Goal: Transaction & Acquisition: Book appointment/travel/reservation

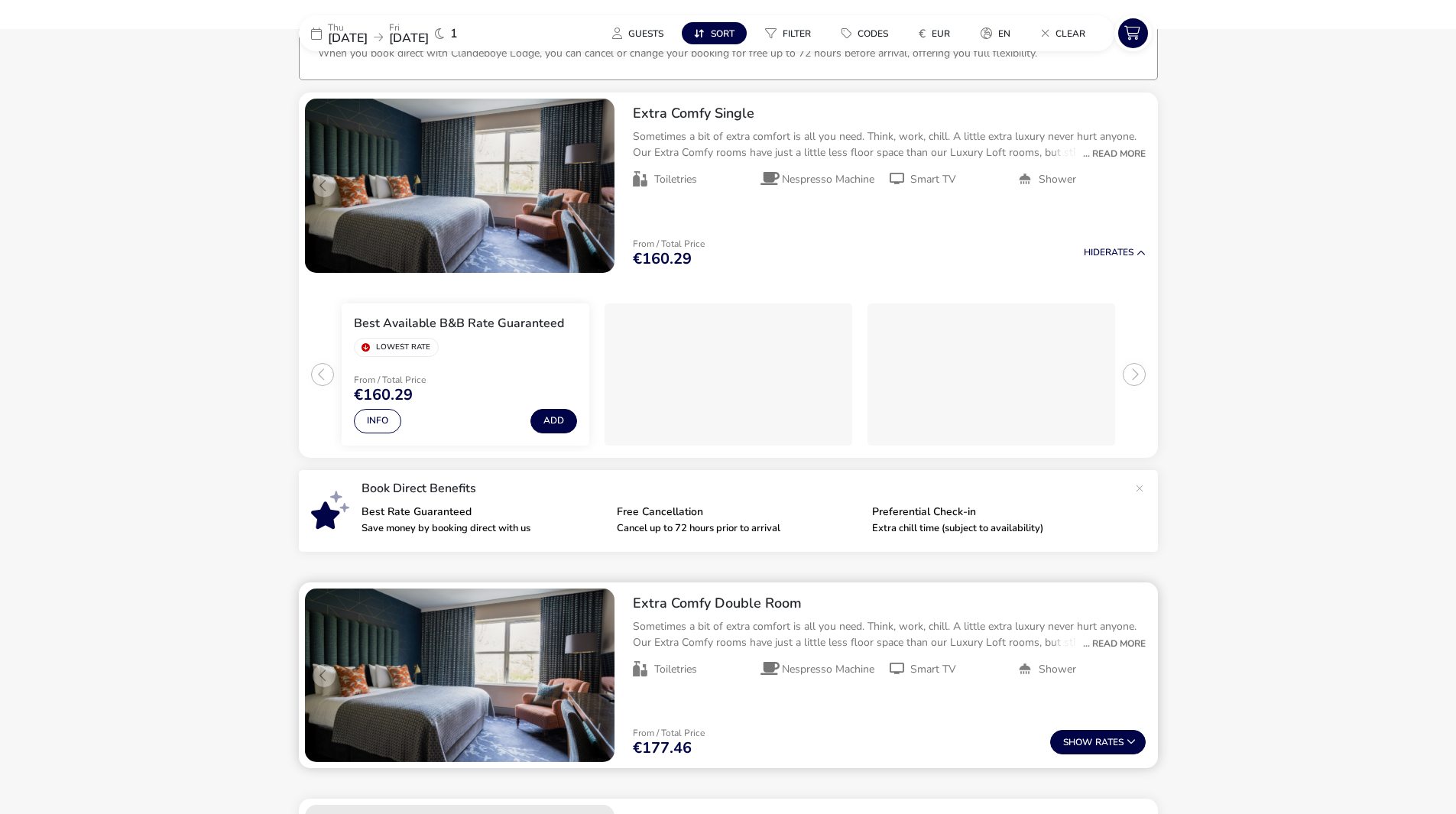
scroll to position [76, 0]
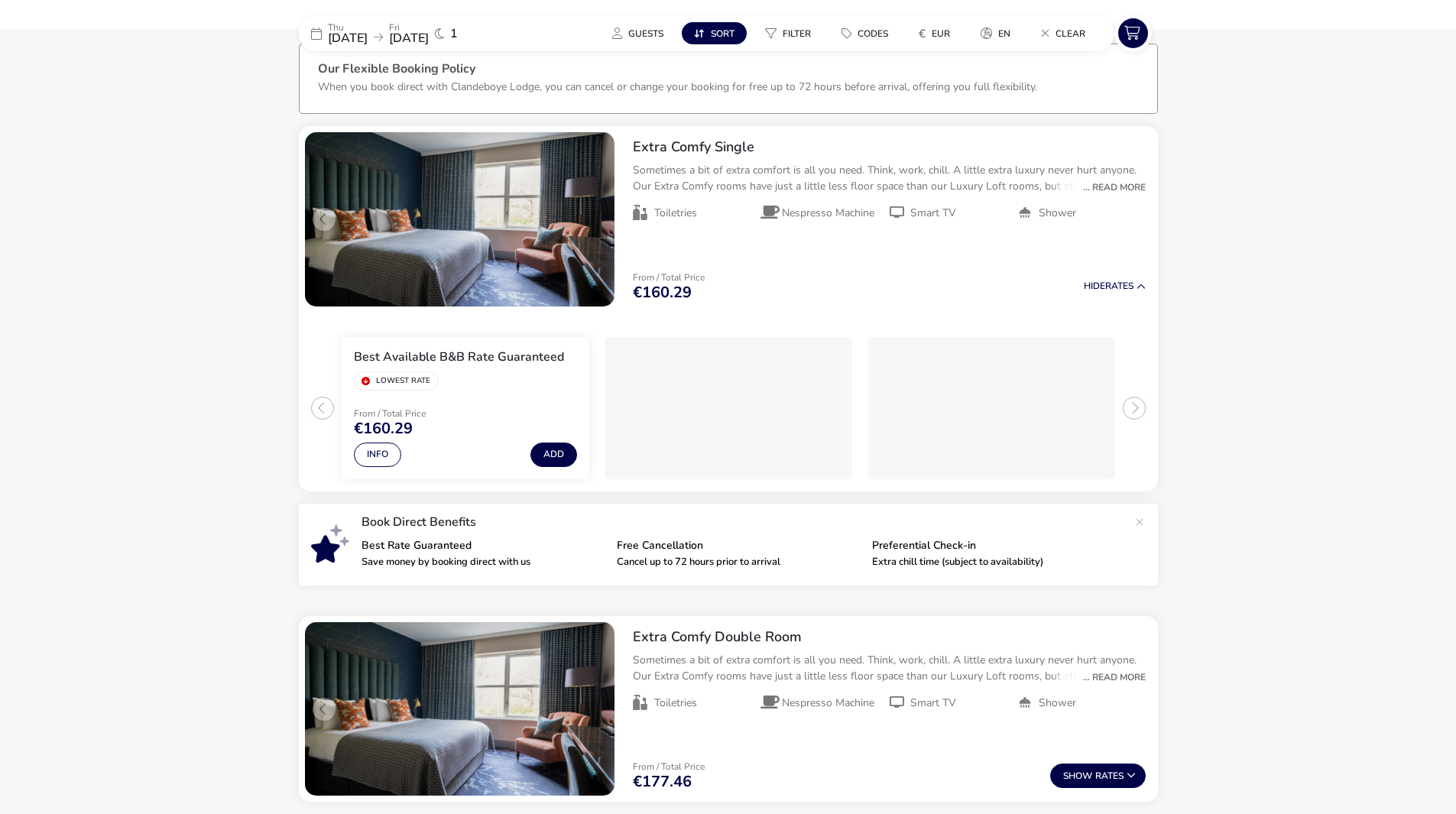
click at [355, 27] on p "Thu" at bounding box center [348, 28] width 39 height 10
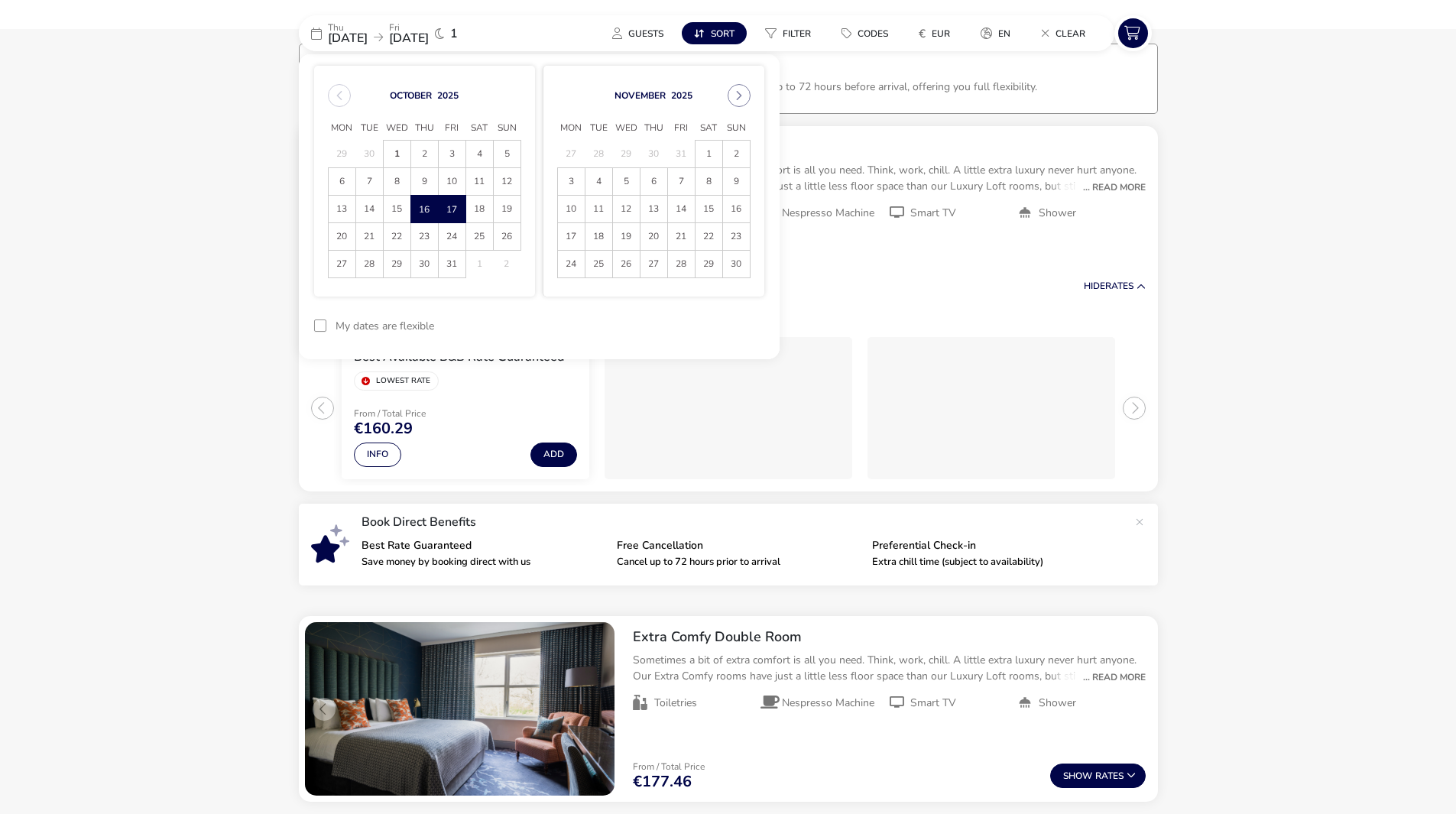
click at [321, 325] on div at bounding box center [320, 326] width 13 height 13
click at [689, 312] on button "Apply Dates" at bounding box center [717, 326] width 93 height 36
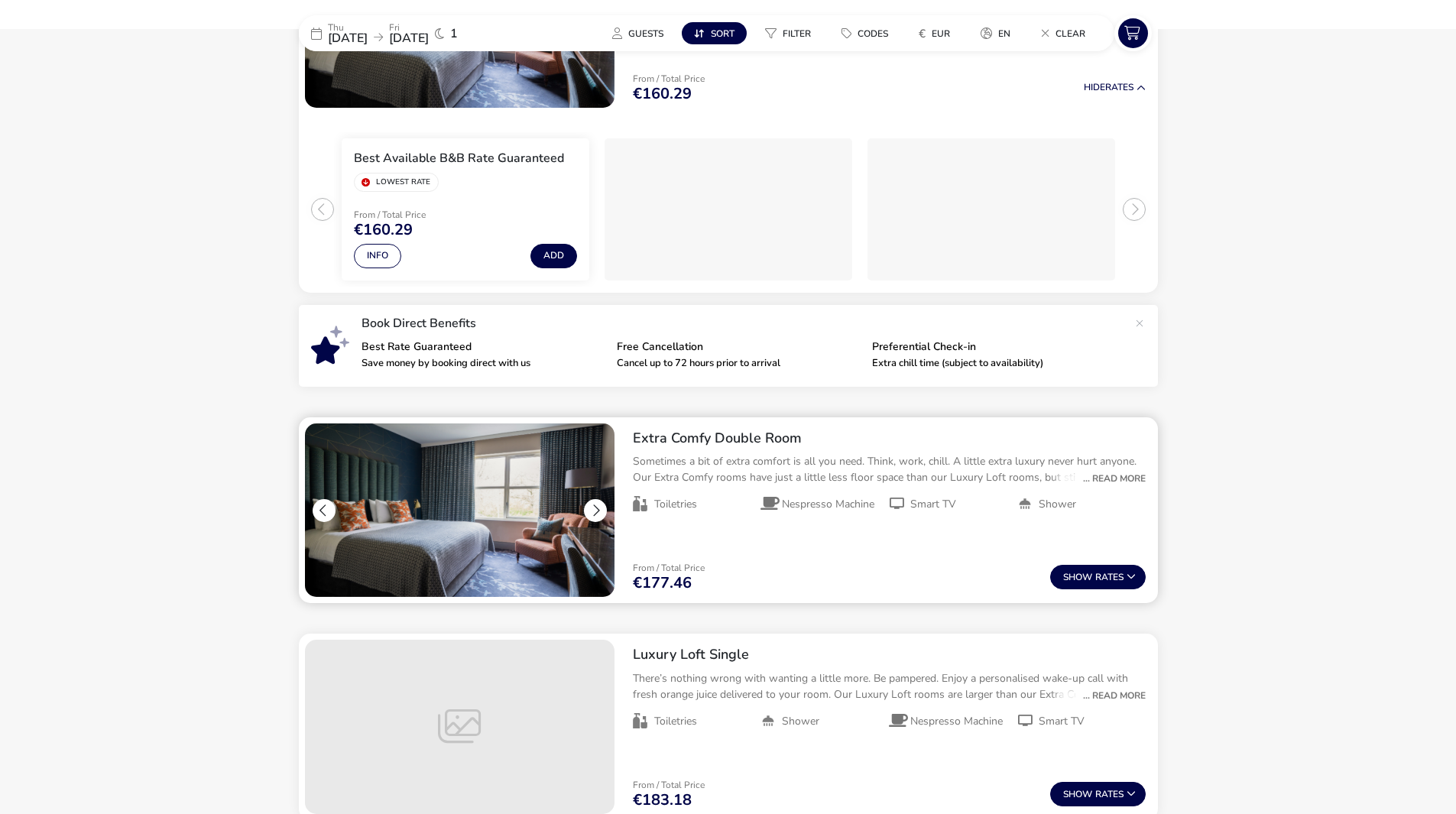
scroll to position [279, 0]
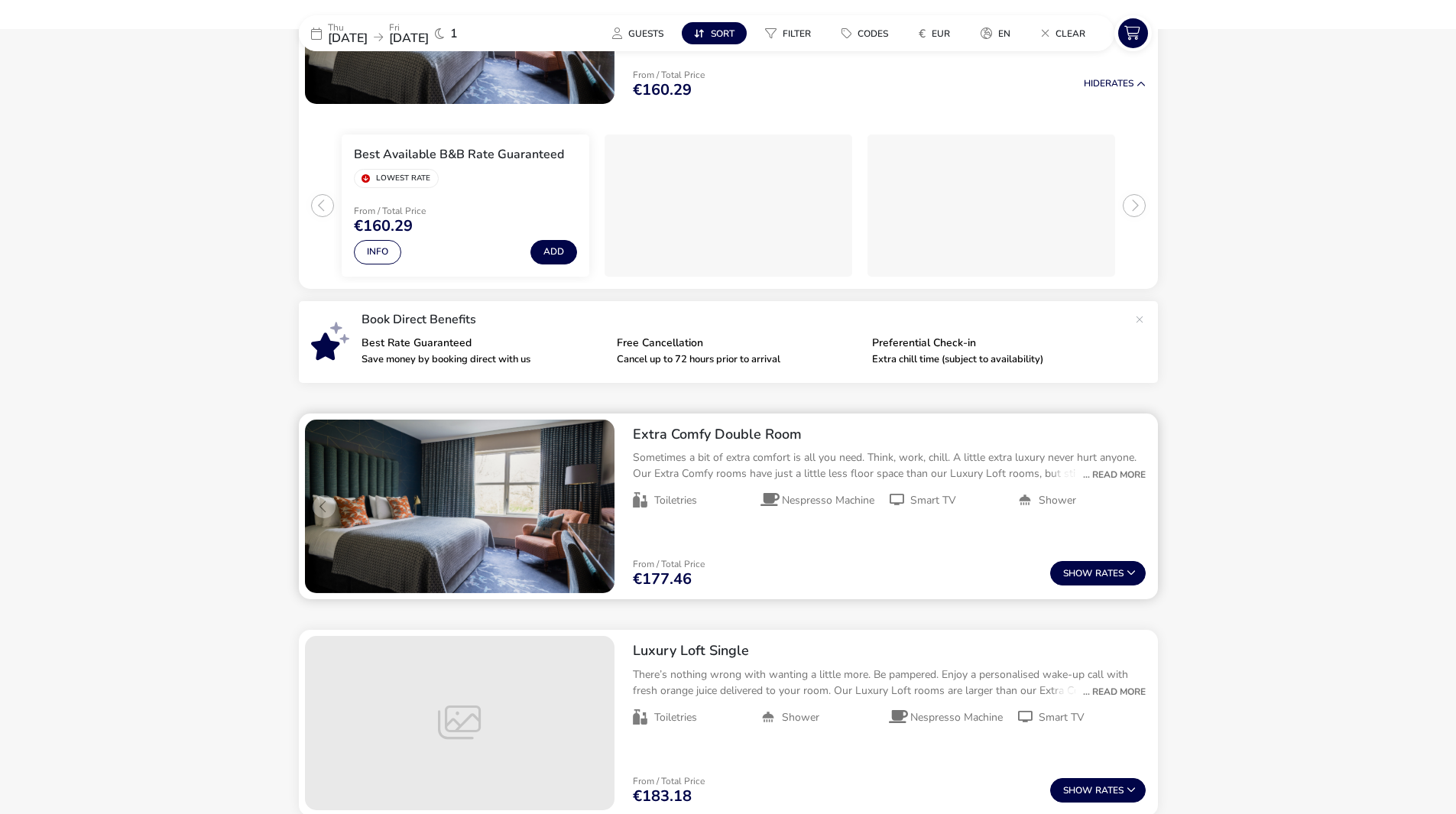
click at [1053, 567] on button "Show Rates" at bounding box center [1098, 573] width 95 height 24
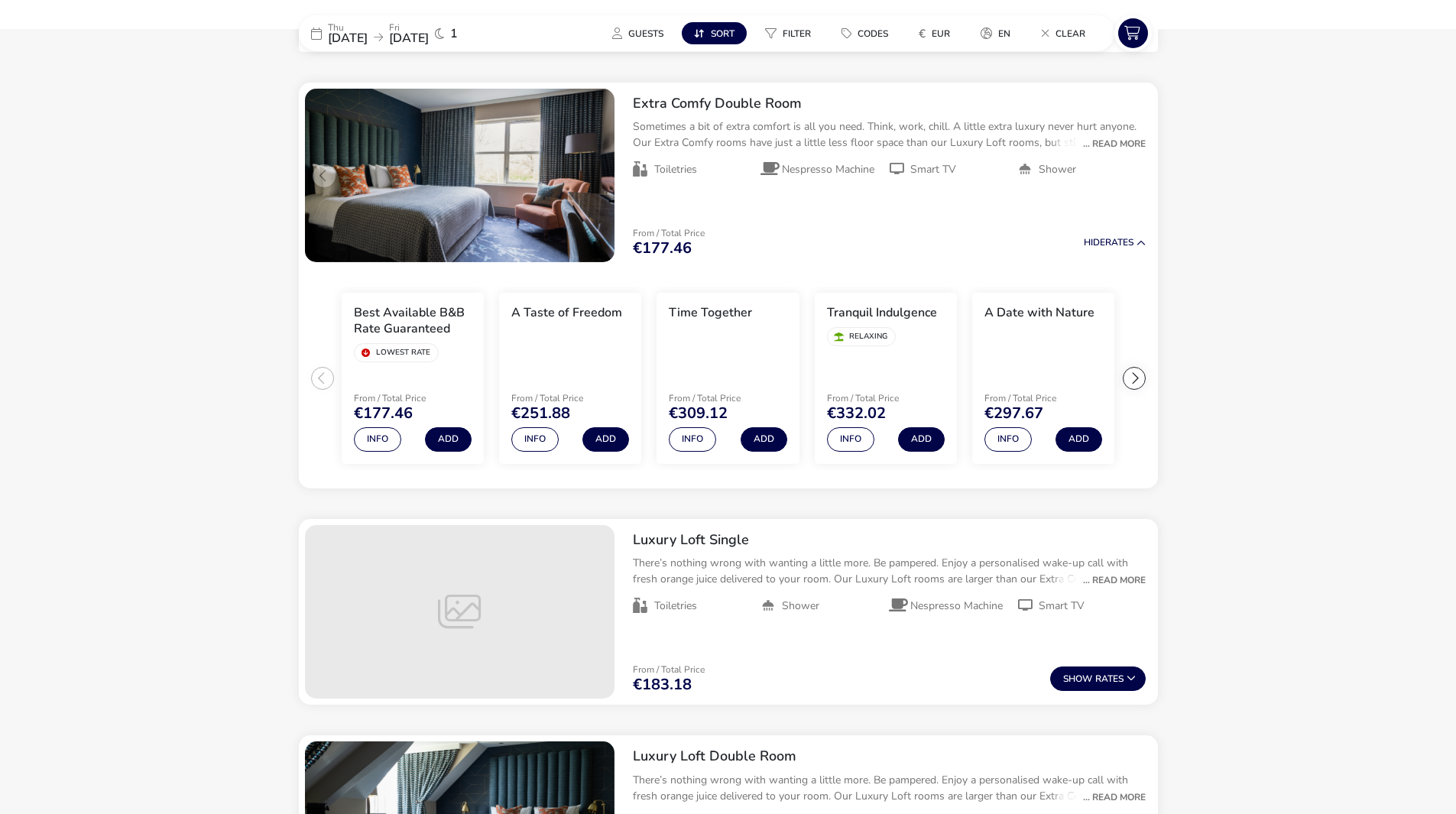
scroll to position [616, 0]
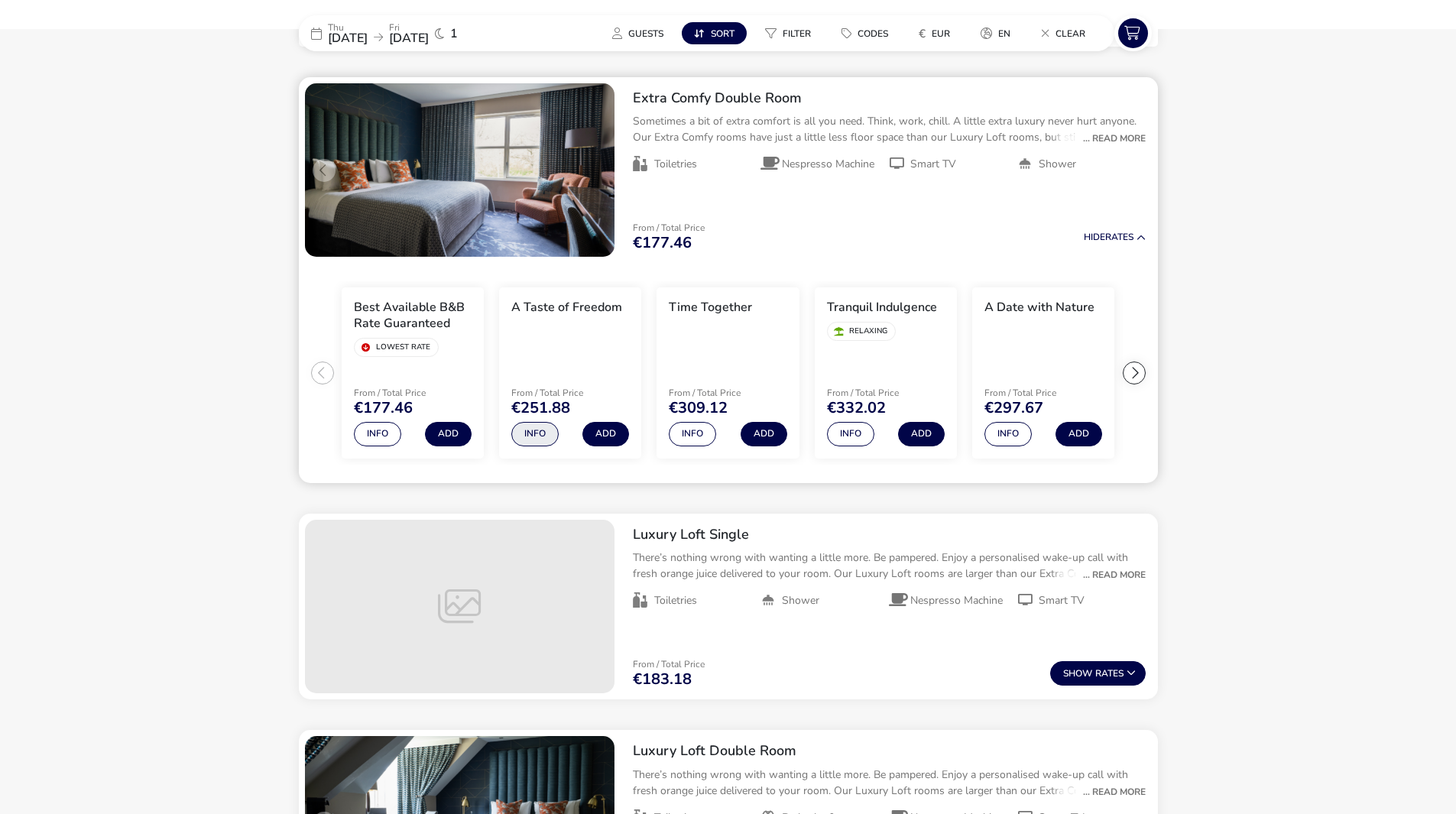
click at [542, 436] on button "Info" at bounding box center [534, 433] width 47 height 24
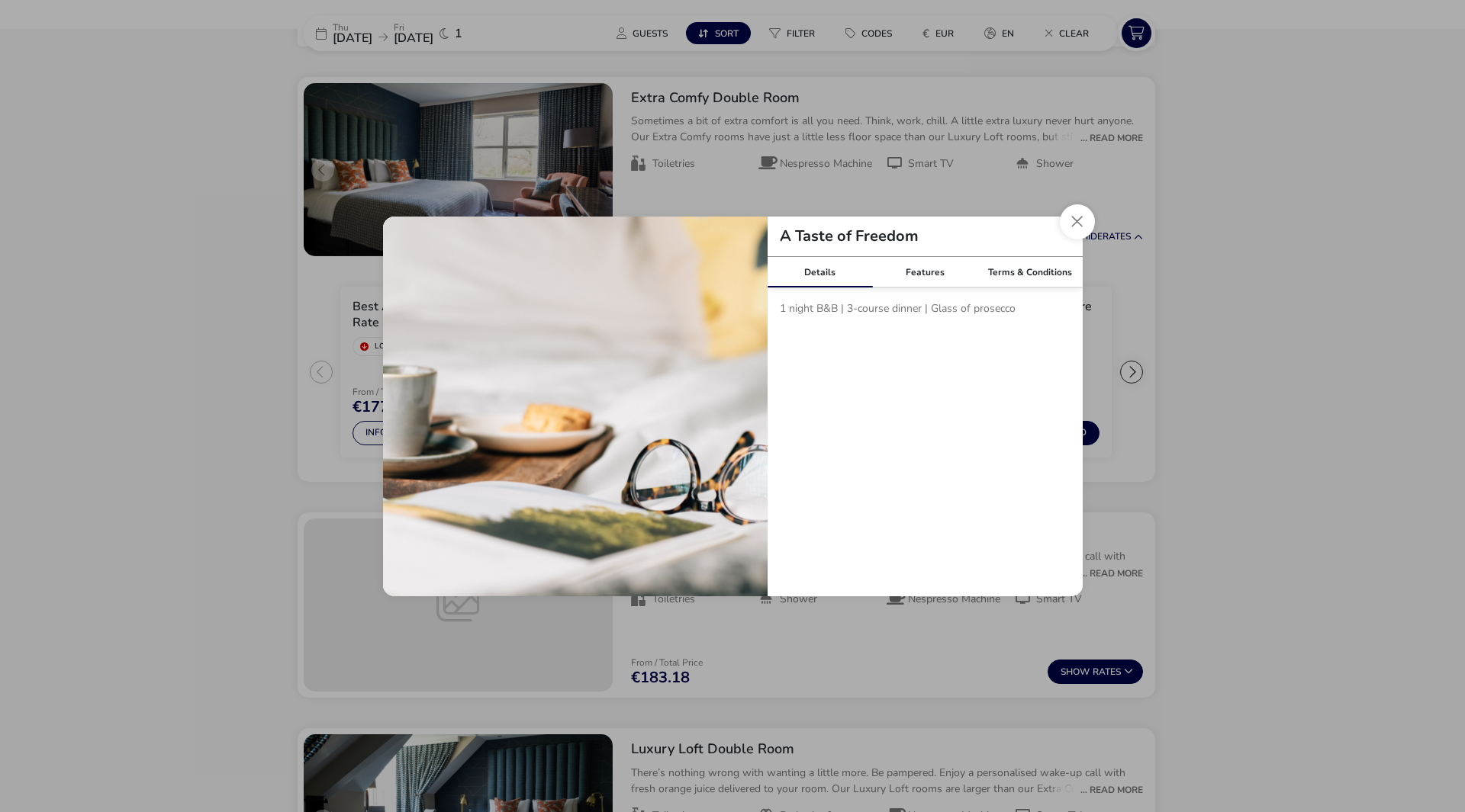
drag, startPoint x: 1076, startPoint y: 224, endPoint x: 1076, endPoint y: 240, distance: 16.0
click at [1075, 224] on button "Close modal" at bounding box center [1078, 222] width 36 height 36
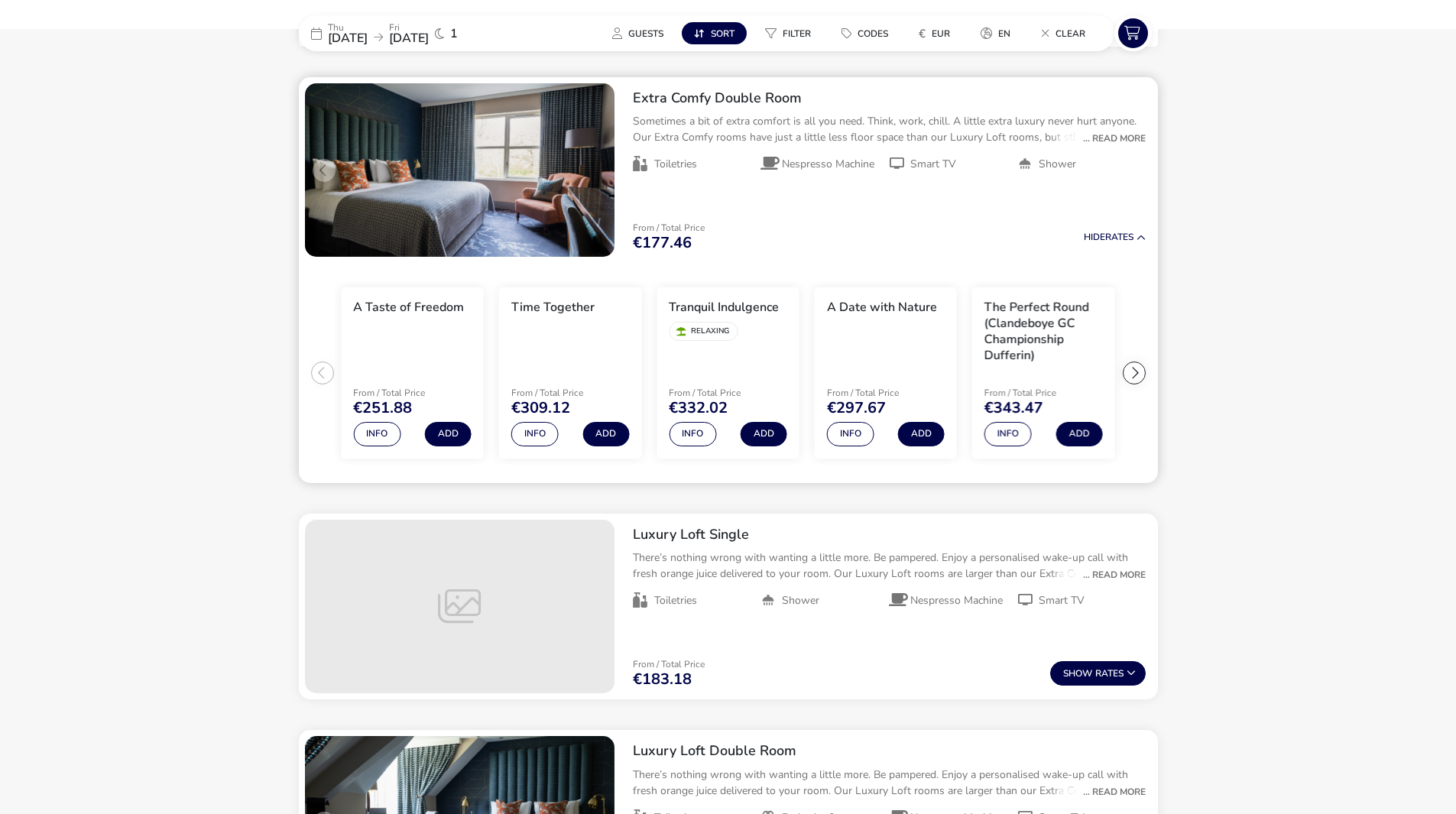
click at [876, 308] on h3 "A Date with Nature" at bounding box center [882, 307] width 110 height 16
click at [859, 440] on button "Info" at bounding box center [850, 433] width 47 height 24
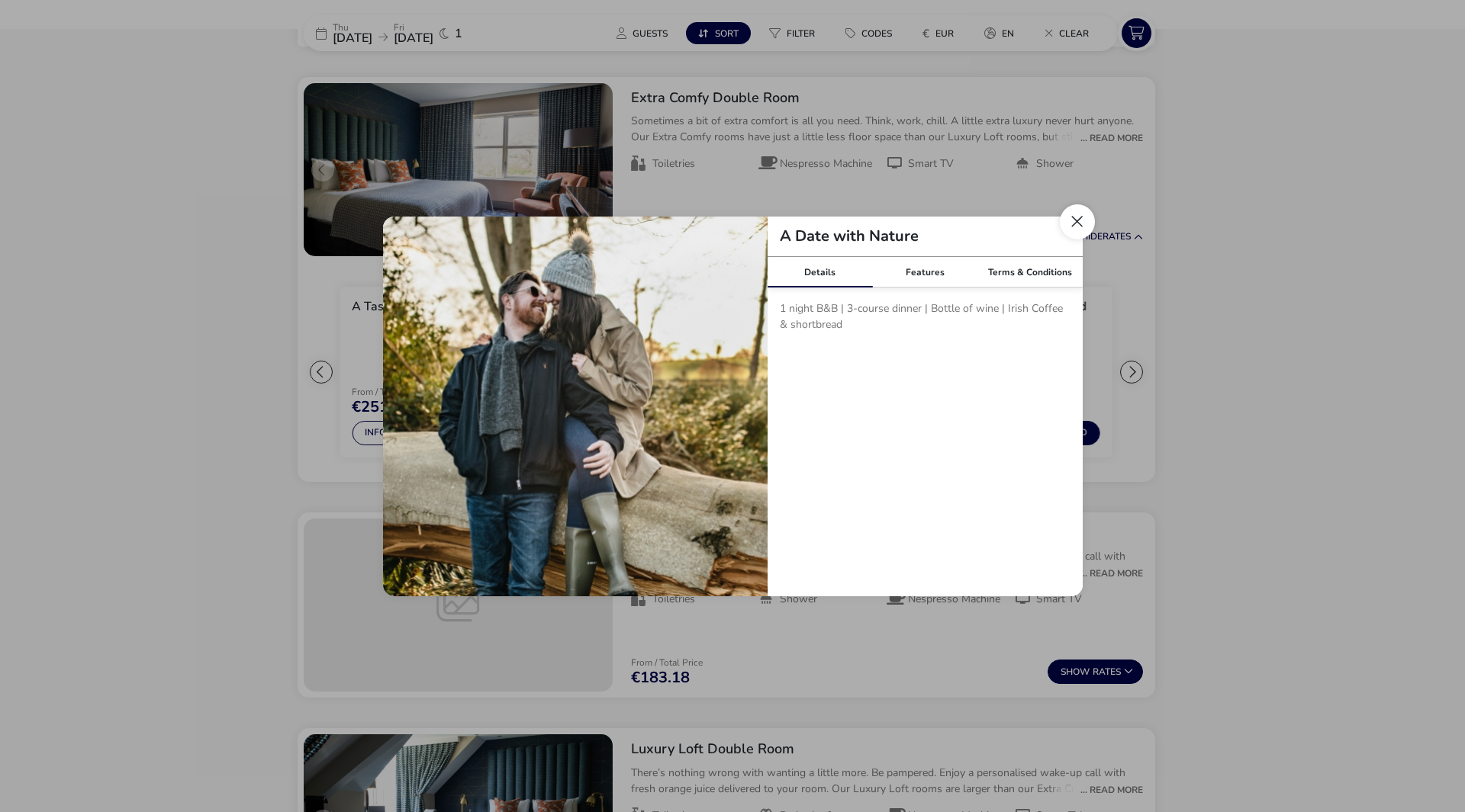
click at [1072, 224] on button "Close modal" at bounding box center [1078, 222] width 36 height 36
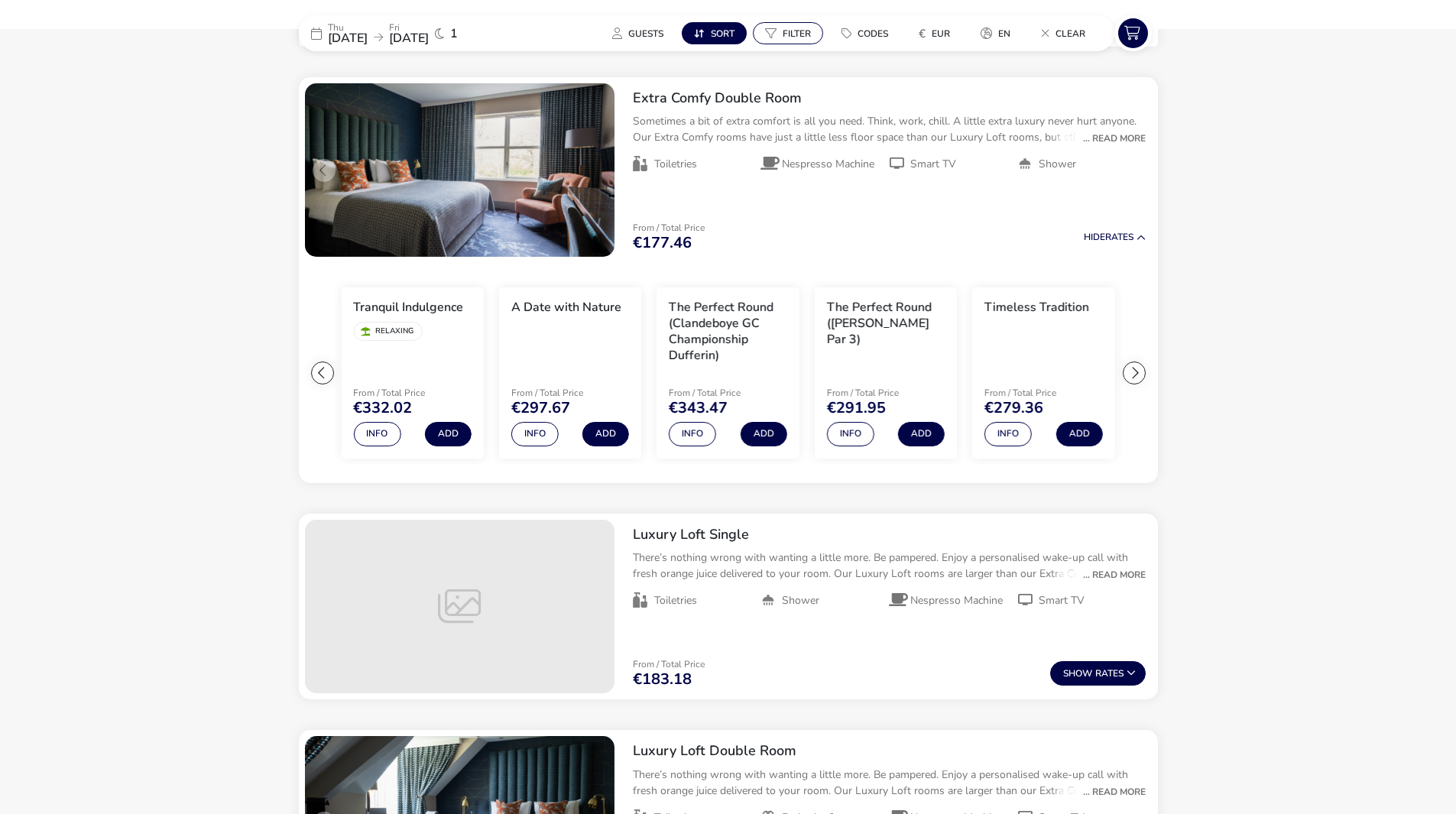
click at [796, 26] on button "Filter" at bounding box center [788, 33] width 70 height 22
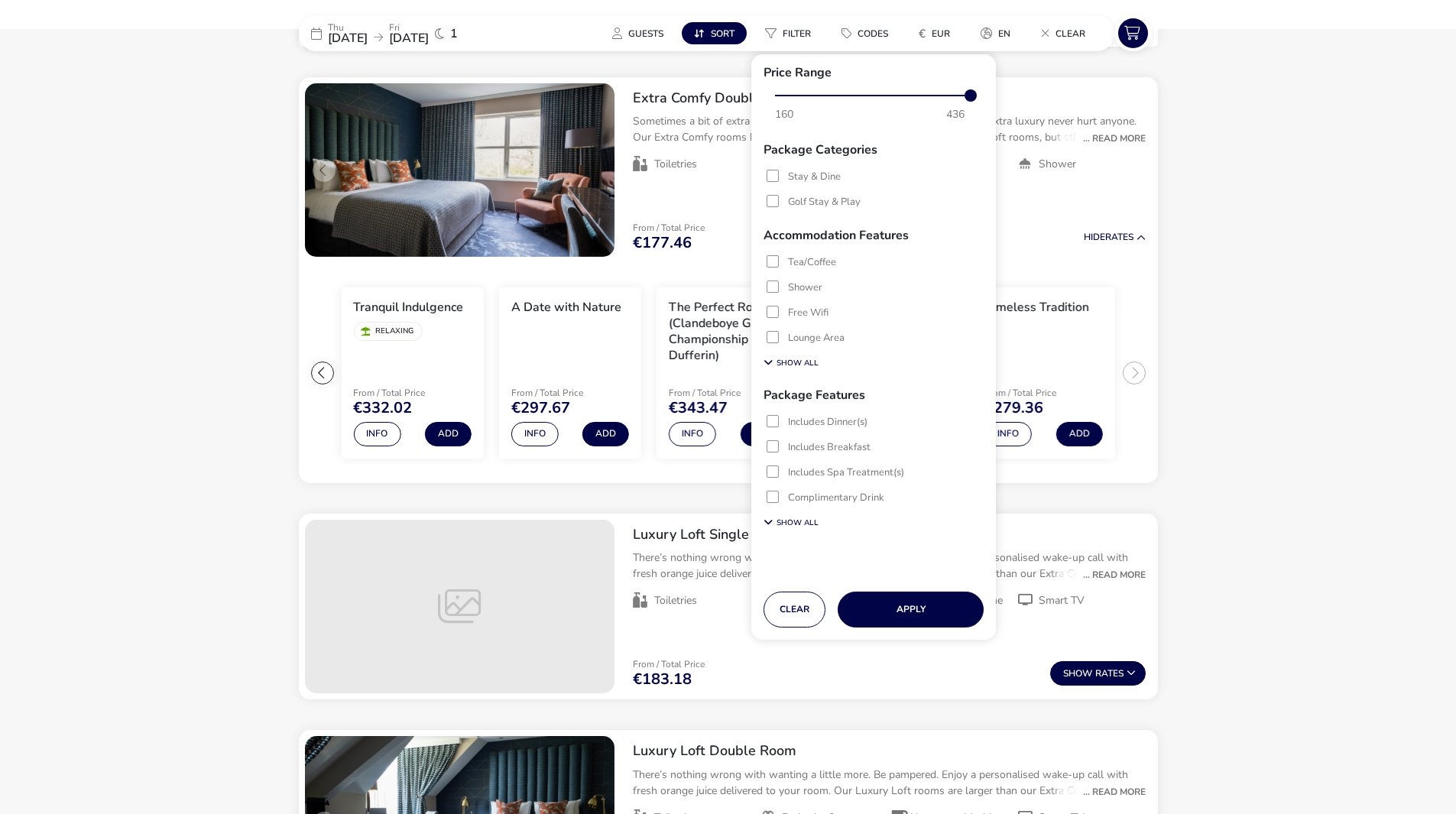
click at [811, 182] on label "Stay & Dine" at bounding box center [814, 177] width 53 height 10
click at [929, 609] on button "Apply" at bounding box center [911, 609] width 146 height 36
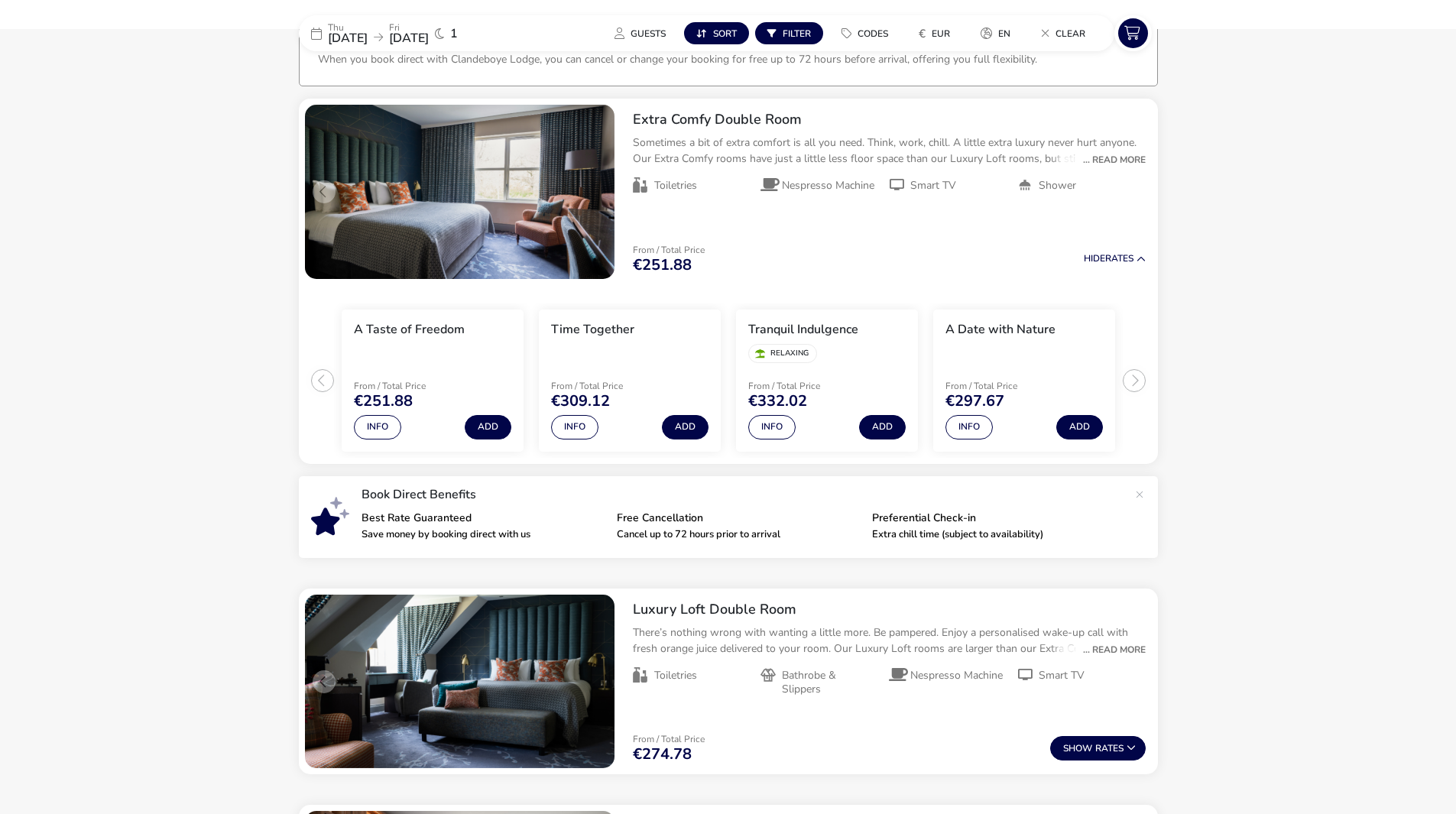
scroll to position [120, 0]
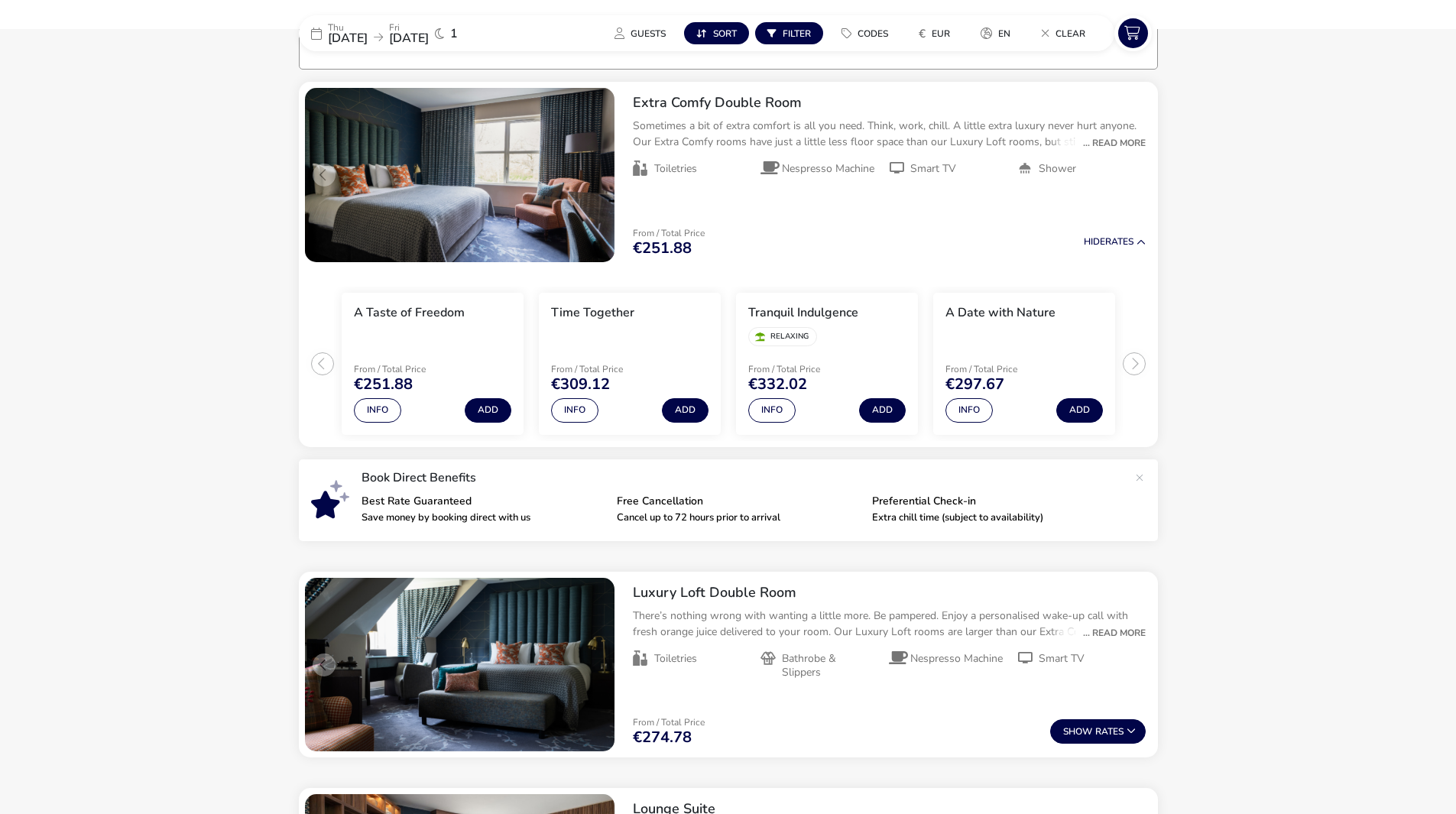
drag, startPoint x: 715, startPoint y: 28, endPoint x: 718, endPoint y: 50, distance: 22.2
click at [714, 29] on span "Sort" at bounding box center [725, 34] width 24 height 13
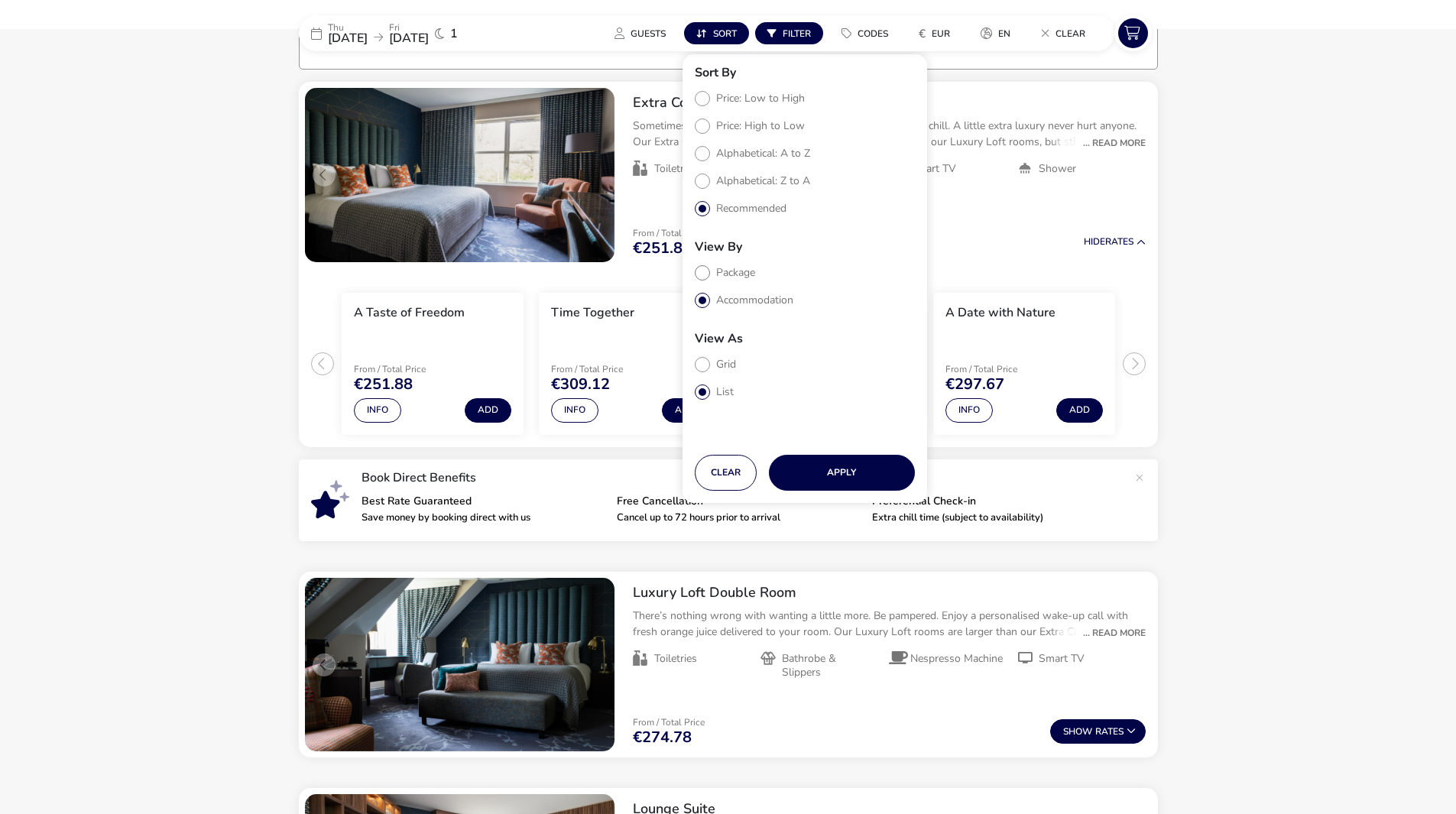
click at [733, 271] on label "Package" at bounding box center [725, 272] width 61 height 14
radio input "true"
click at [806, 463] on button "Apply" at bounding box center [843, 472] width 146 height 36
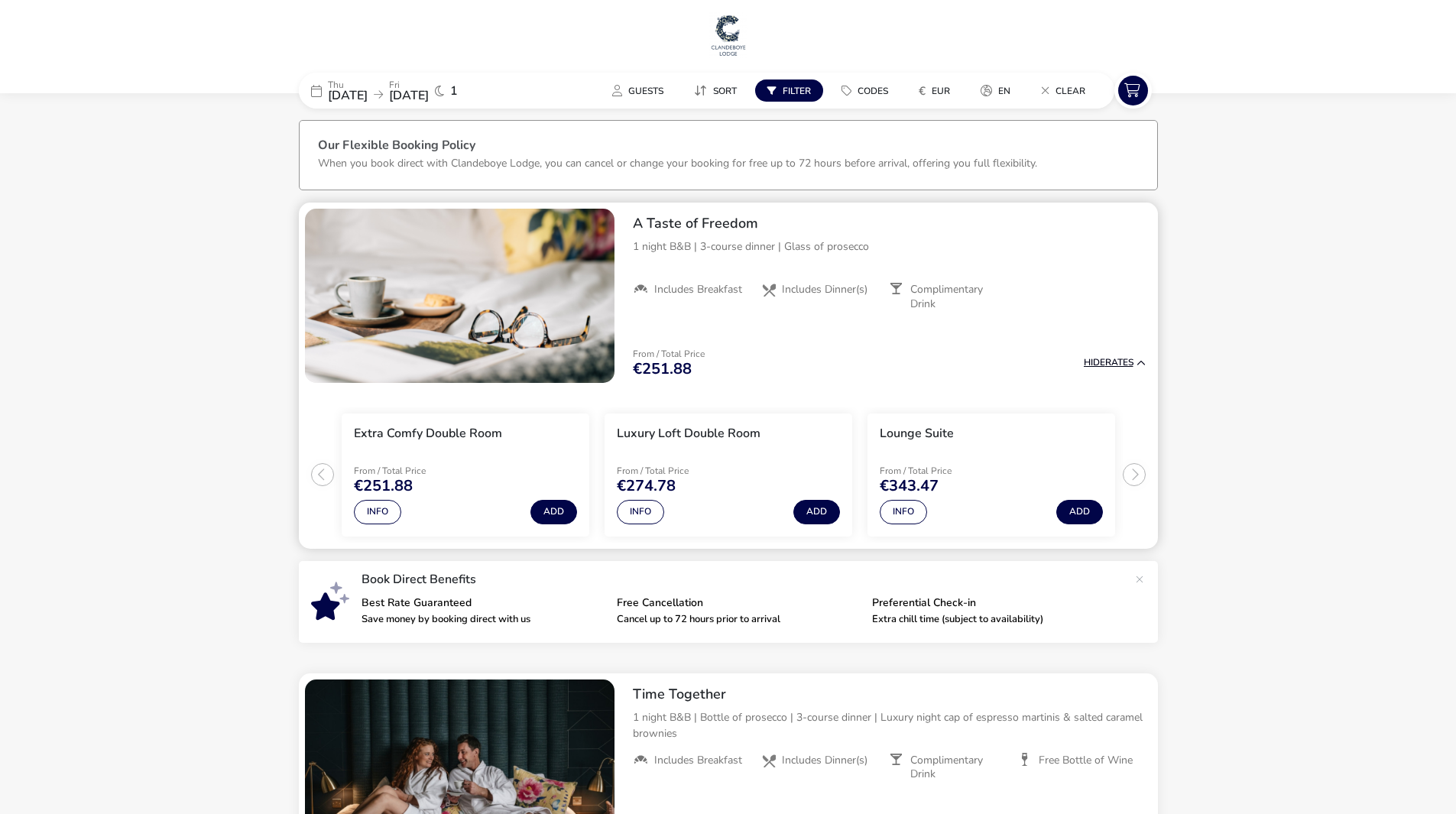
click at [1093, 359] on span "Hide" at bounding box center [1095, 362] width 21 height 13
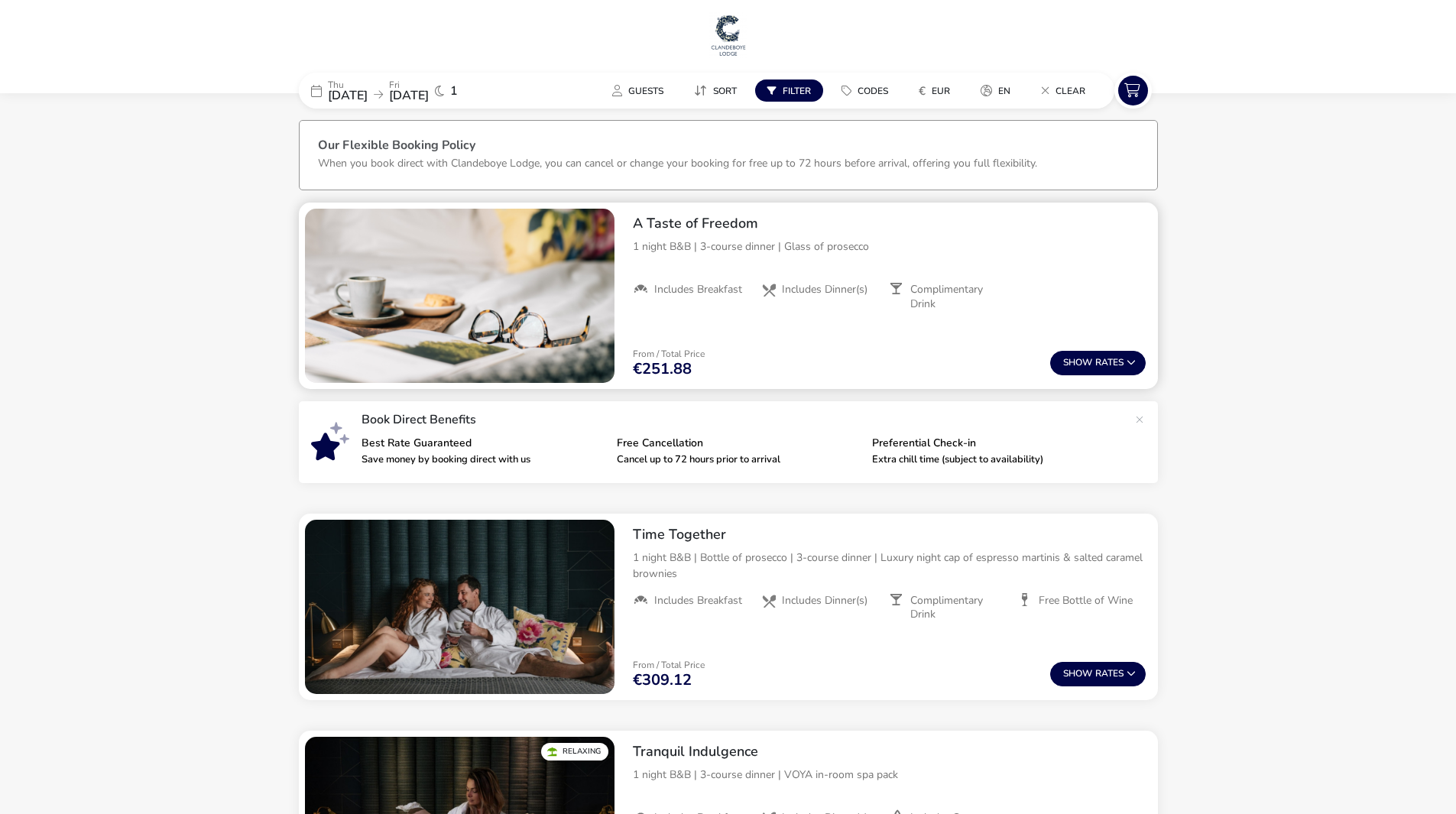
click at [1058, 368] on button "Show Rates" at bounding box center [1098, 362] width 95 height 24
